Goal: Task Accomplishment & Management: Complete application form

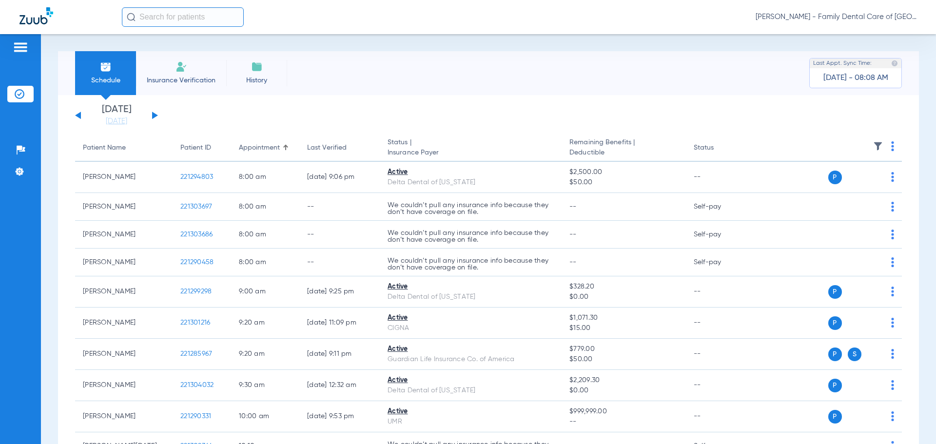
click at [351, 24] on div "[PERSON_NAME] - Family Dental Care of [GEOGRAPHIC_DATA]" at bounding box center [519, 17] width 795 height 20
click at [184, 78] on span "Insurance Verification" at bounding box center [181, 81] width 76 height 10
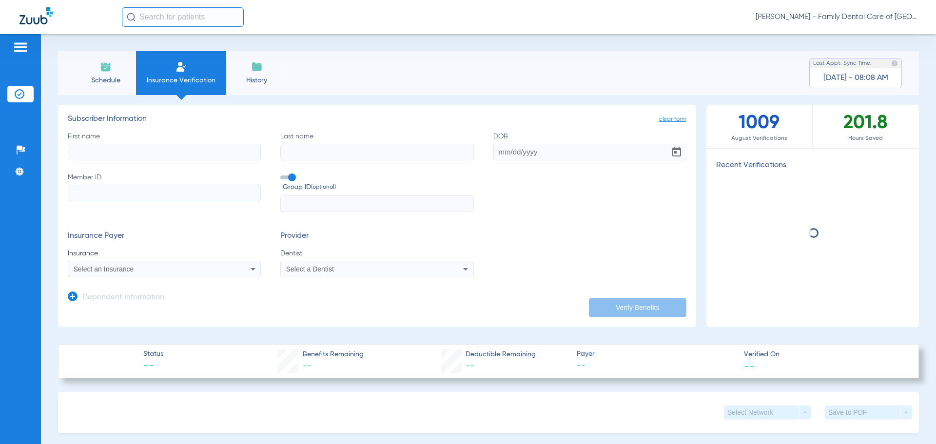
click at [194, 160] on input "First name" at bounding box center [164, 152] width 193 height 17
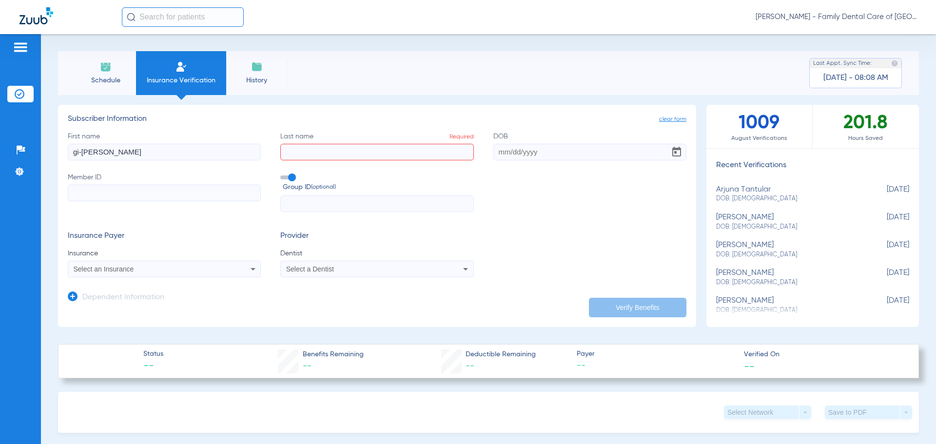
drag, startPoint x: 194, startPoint y: 159, endPoint x: 36, endPoint y: 159, distance: 158.5
click at [36, 159] on div "Patients Insurance Verification Setup Help Center Settings Schedule Insurance V…" at bounding box center [468, 256] width 936 height 444
type input "gi-[PERSON_NAME]"
type input "[PERSON_NAME]"
click at [494, 154] on input "DOB Required" at bounding box center [590, 152] width 193 height 17
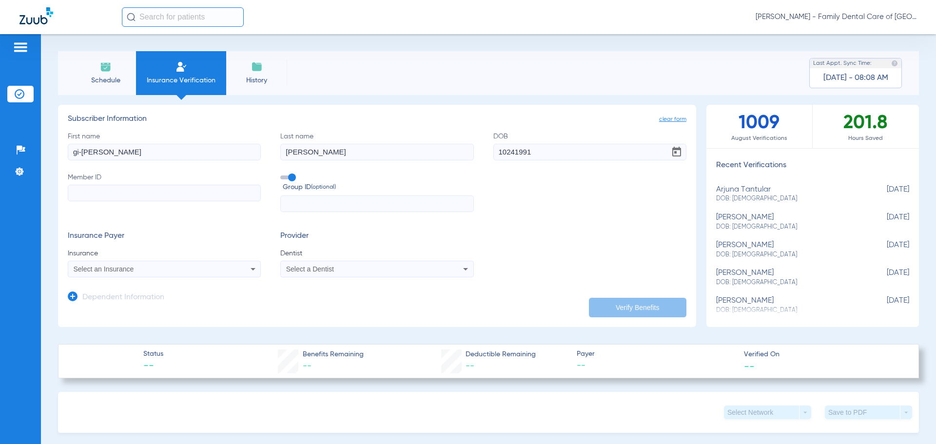
type input "[DATE]"
click at [217, 187] on input "Member ID Required" at bounding box center [164, 193] width 193 height 17
type input "94113608801"
click at [249, 269] on icon at bounding box center [253, 269] width 12 height 12
type input "health al"
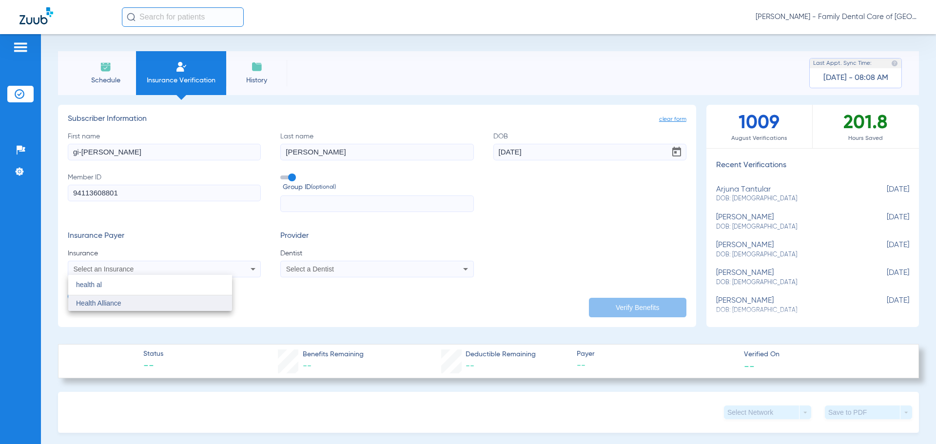
click at [186, 303] on mat-option "Health Alliance" at bounding box center [150, 304] width 164 height 16
click at [361, 276] on mat-select "Select a Dentist" at bounding box center [376, 269] width 193 height 17
click at [361, 268] on div "Select a Dentist" at bounding box center [359, 269] width 146 height 7
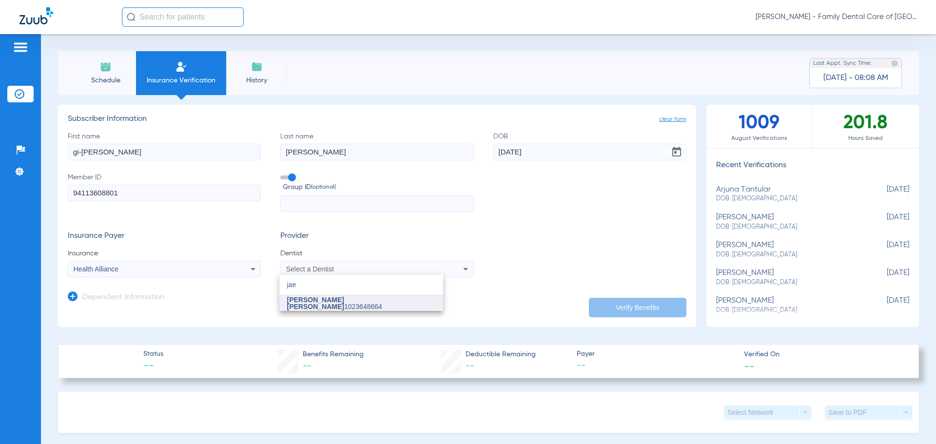
type input "jae"
click at [380, 298] on mat-option "[PERSON_NAME] [PERSON_NAME] 1023648664" at bounding box center [361, 304] width 164 height 16
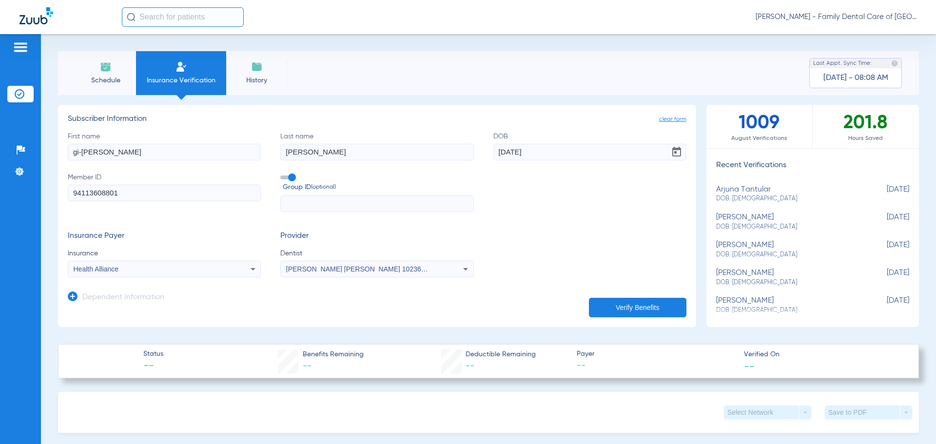
click at [652, 317] on app-manual-verification-form "clear form Subscriber Information First name [PERSON_NAME] Last name [PERSON_NA…" at bounding box center [377, 216] width 638 height 222
click at [652, 311] on button "Verify Benefits" at bounding box center [638, 308] width 98 height 20
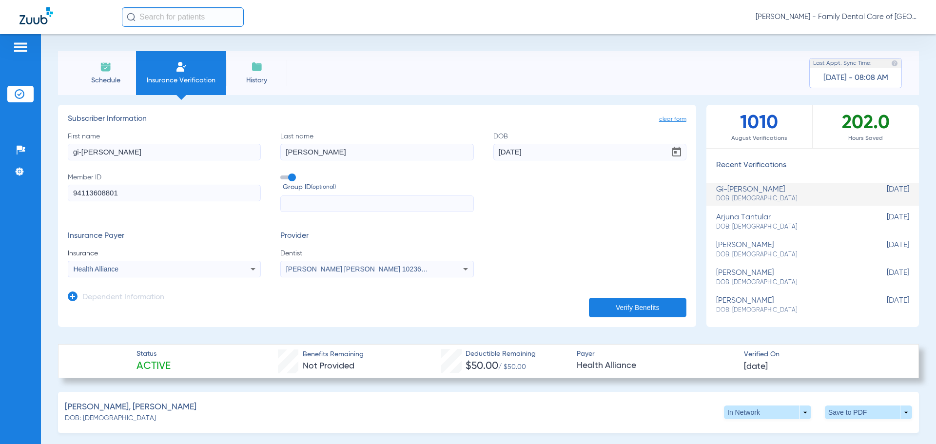
click at [805, 248] on div "[PERSON_NAME] DOB: [DEMOGRAPHIC_DATA]" at bounding box center [788, 250] width 144 height 18
type input "Tachel"
type input "Brown"
type input "[DATE]"
type input "354945943"
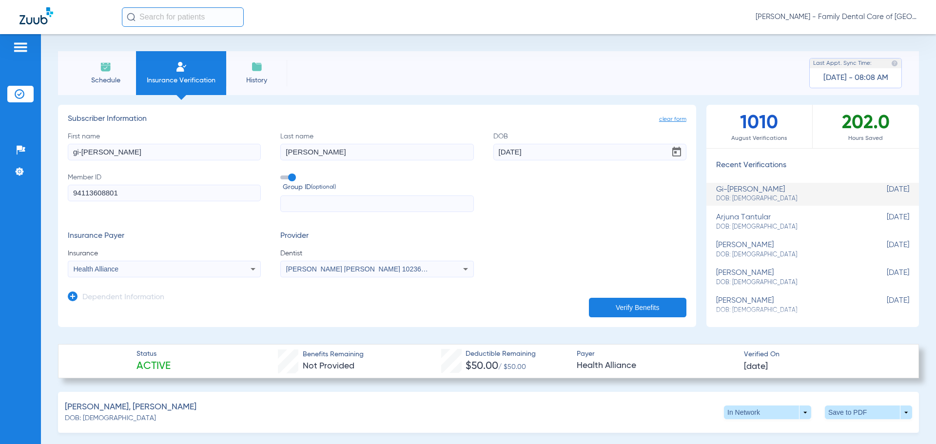
type input "27661"
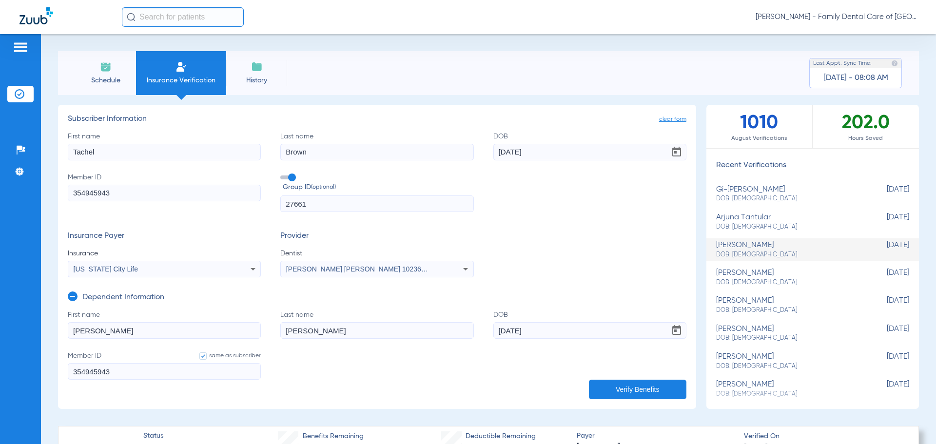
click at [745, 191] on div "[PERSON_NAME] DOB: [DEMOGRAPHIC_DATA]" at bounding box center [788, 194] width 144 height 18
type input "gi-[PERSON_NAME]"
type input "[PERSON_NAME]"
type input "[DATE]"
type input "94113608801"
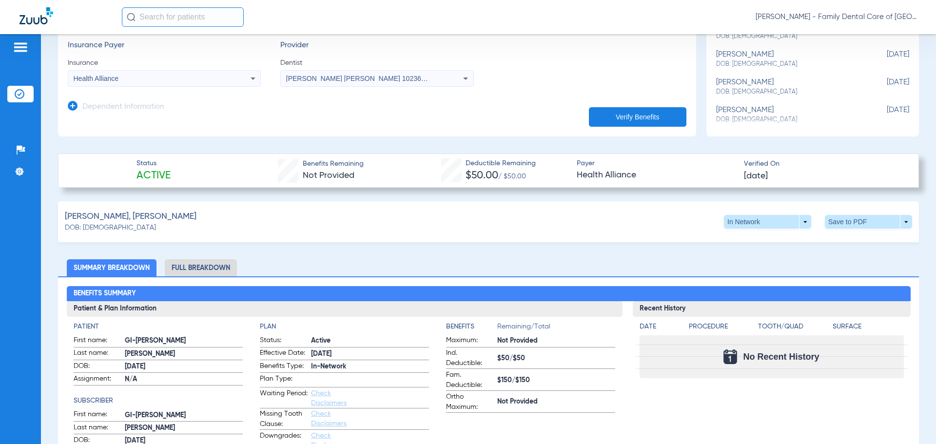
scroll to position [195, 0]
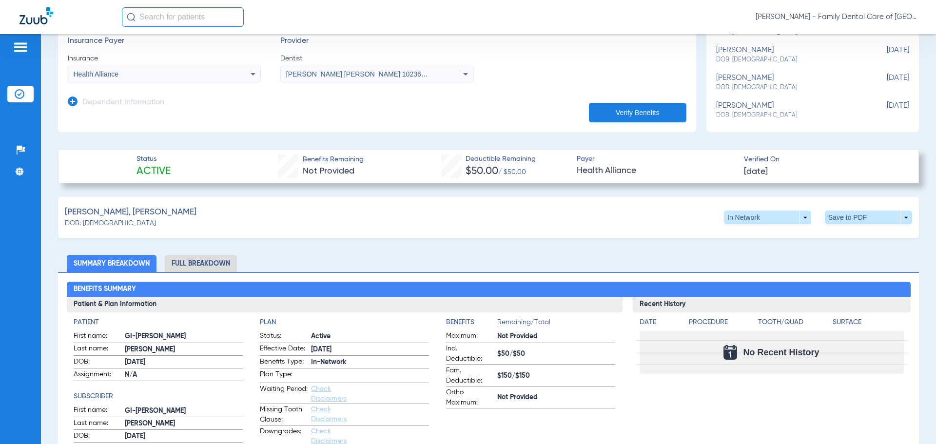
click at [214, 263] on li "Full Breakdown" at bounding box center [201, 263] width 72 height 17
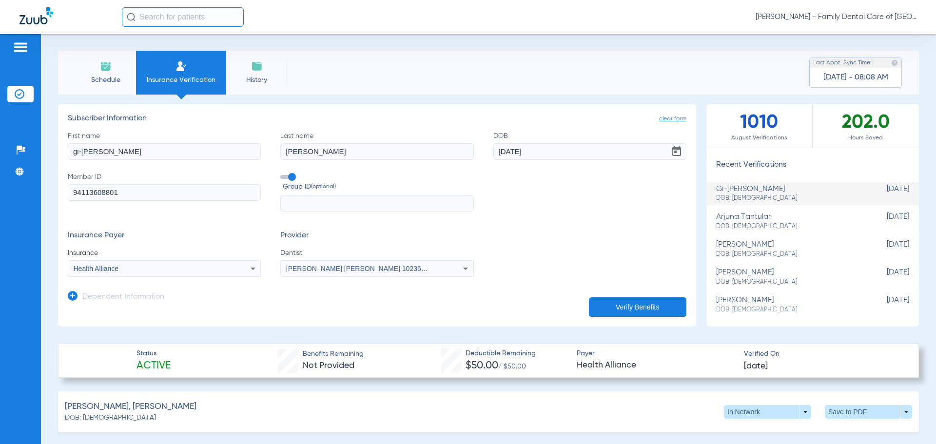
scroll to position [0, 0]
click at [668, 120] on span "clear form" at bounding box center [672, 120] width 27 height 10
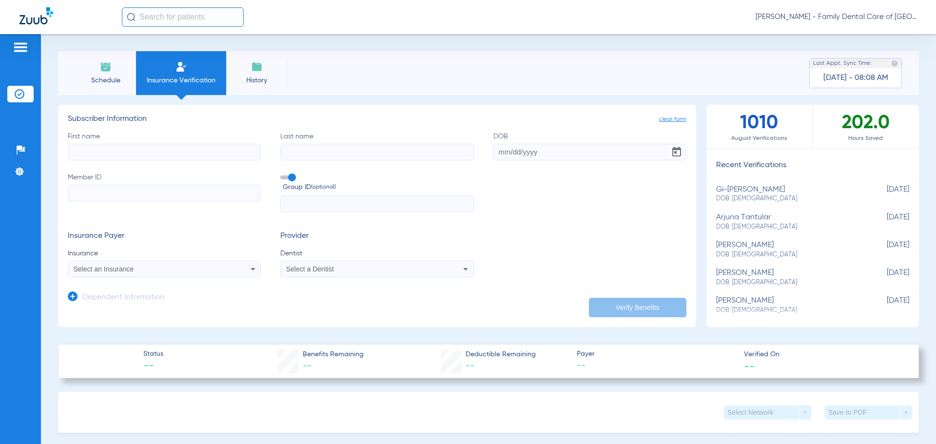
click at [157, 148] on input "First name" at bounding box center [164, 152] width 193 height 17
click at [201, 153] on input "First name Required" at bounding box center [164, 152] width 193 height 17
type input "[PERSON_NAME]"
type input "A"
type input "[PERSON_NAME]"
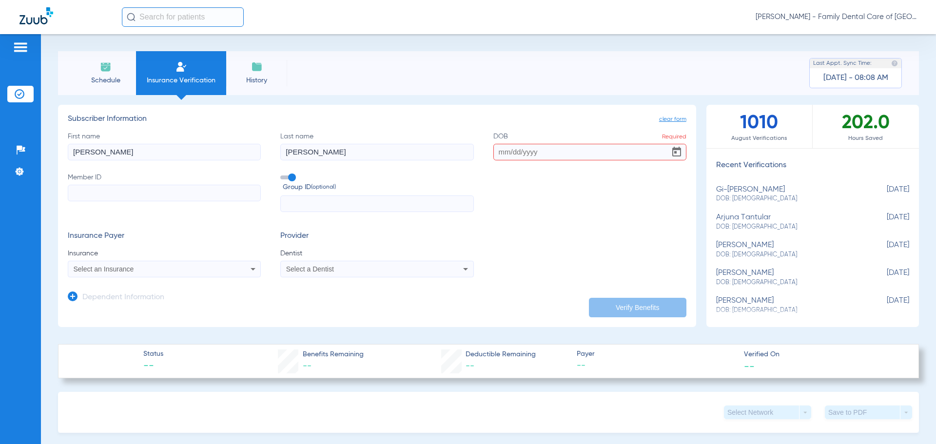
click at [798, 193] on div "[PERSON_NAME] DOB: [DEMOGRAPHIC_DATA]" at bounding box center [788, 194] width 144 height 18
type input "gi-[PERSON_NAME]"
type input "[PERSON_NAME]"
type input "[DATE]"
type input "94113608801"
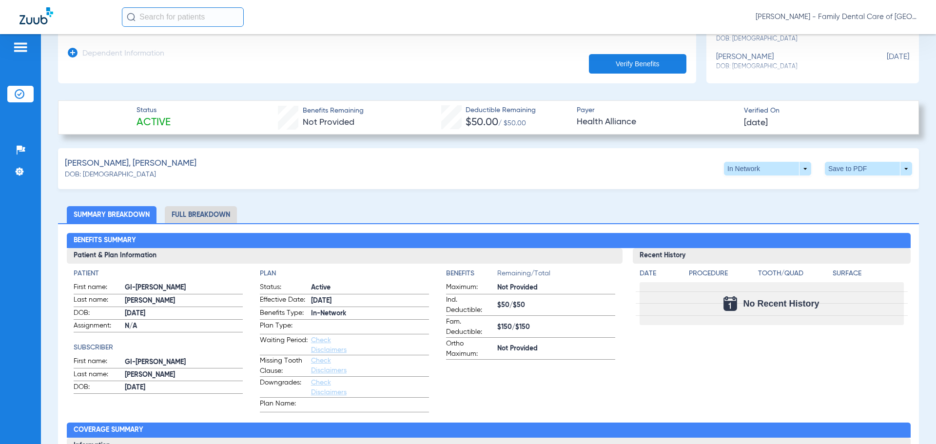
scroll to position [146, 0]
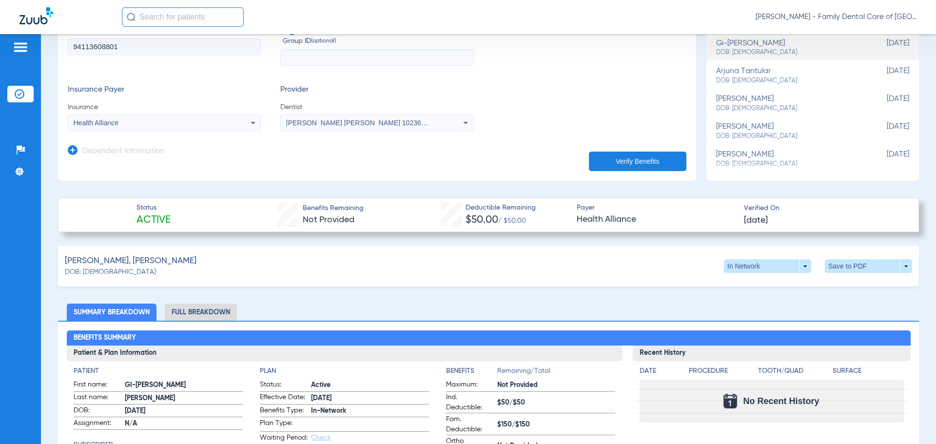
click at [207, 308] on li "Full Breakdown" at bounding box center [201, 312] width 72 height 17
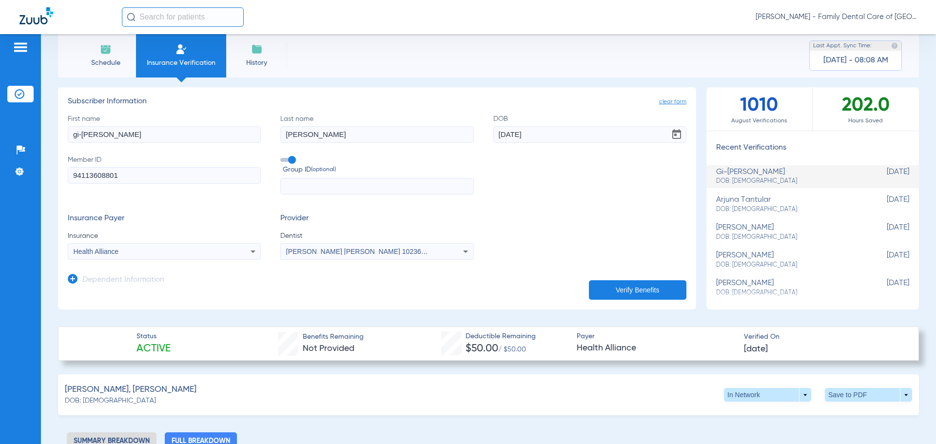
scroll to position [0, 0]
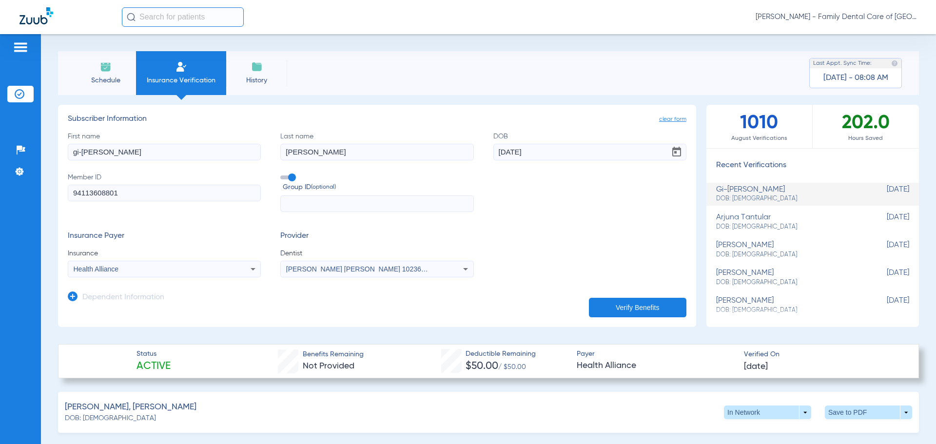
click at [673, 119] on span "clear form" at bounding box center [672, 120] width 27 height 10
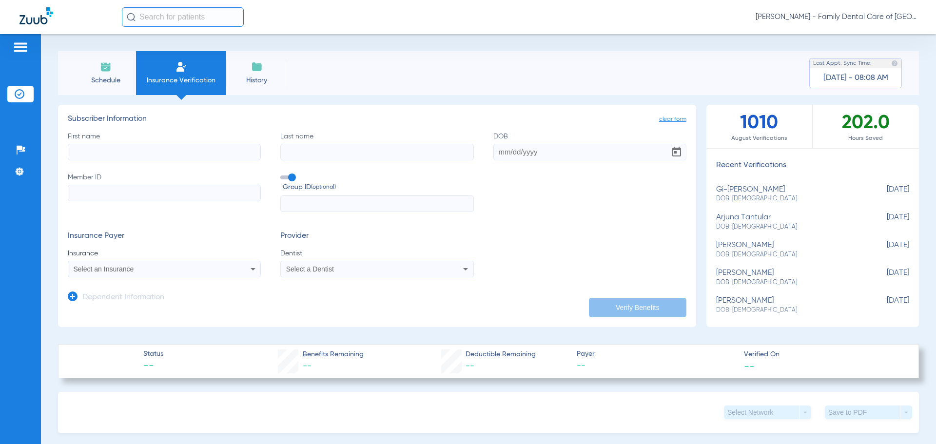
click at [98, 150] on input "First name" at bounding box center [164, 152] width 193 height 17
type input "[PERSON_NAME]"
type input "[DATE]"
click at [119, 192] on input "Member ID Required" at bounding box center [164, 193] width 193 height 17
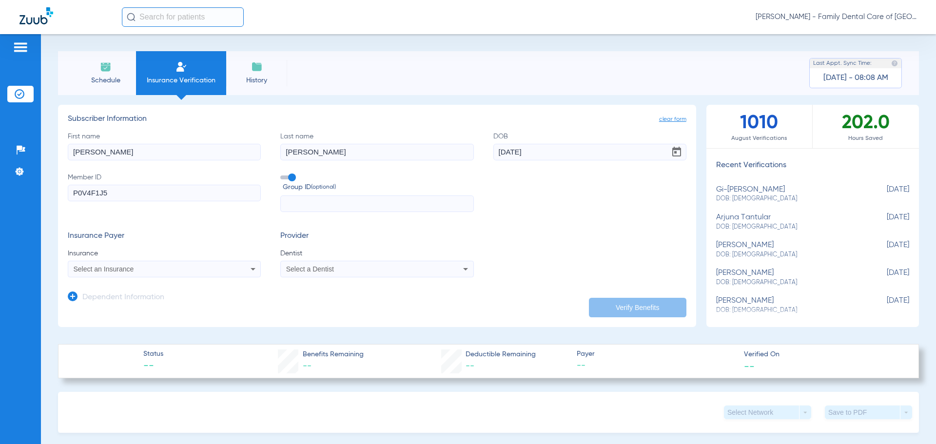
type input "P0V4F1J5"
click at [190, 262] on mat-select "Select an Insurance" at bounding box center [164, 269] width 193 height 17
click at [183, 266] on div "Select an Insurance" at bounding box center [147, 269] width 146 height 7
type input "AFLA"
click at [99, 307] on span "Aflac Of Ga" at bounding box center [93, 303] width 35 height 8
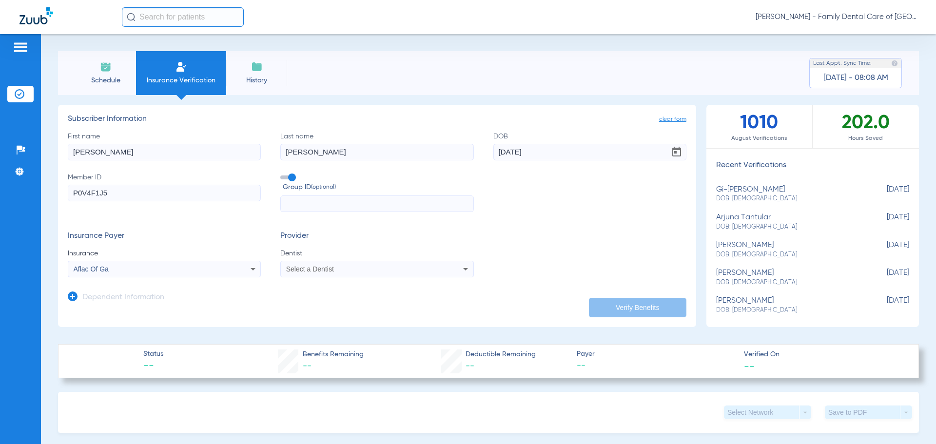
click at [363, 267] on div "Select a Dentist" at bounding box center [359, 269] width 146 height 7
type input "JAE"
click at [375, 305] on mat-option "[PERSON_NAME] [PERSON_NAME] 1023648664" at bounding box center [361, 304] width 164 height 16
click at [648, 298] on button "Verify Benefits" at bounding box center [638, 308] width 98 height 20
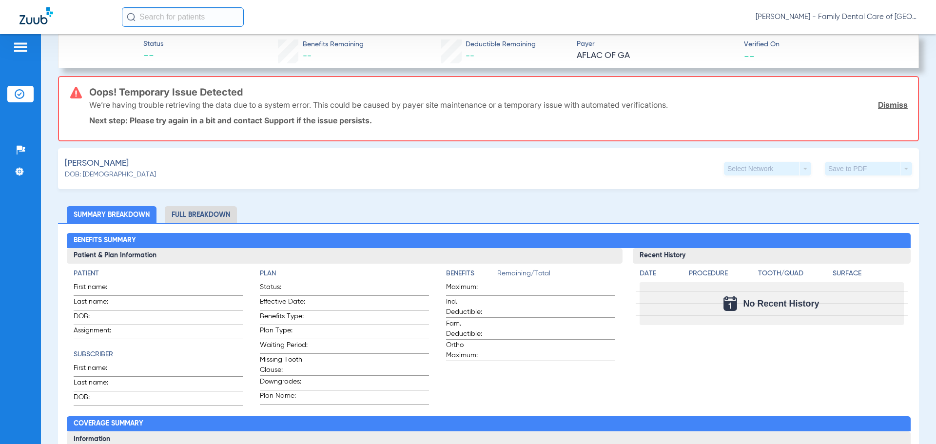
scroll to position [293, 0]
